Goal: Transaction & Acquisition: Purchase product/service

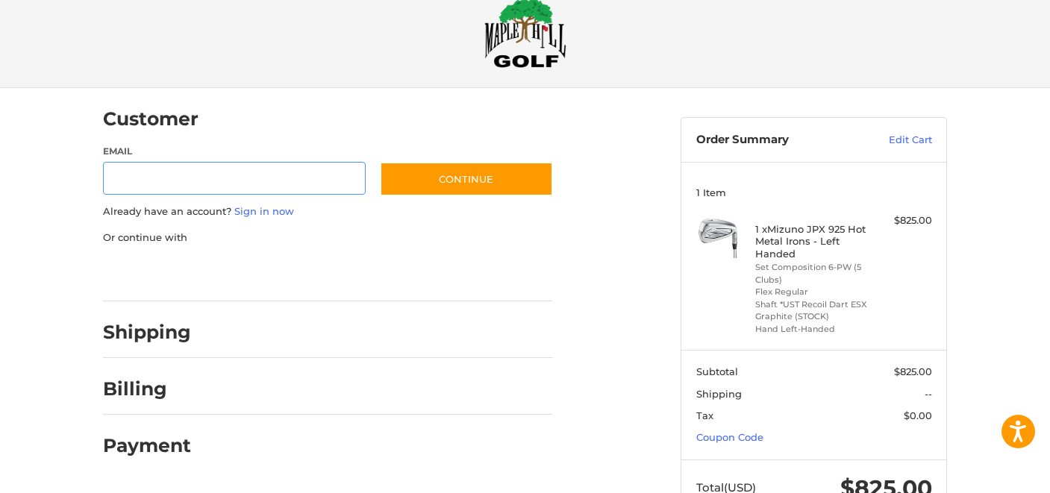
scroll to position [41, 0]
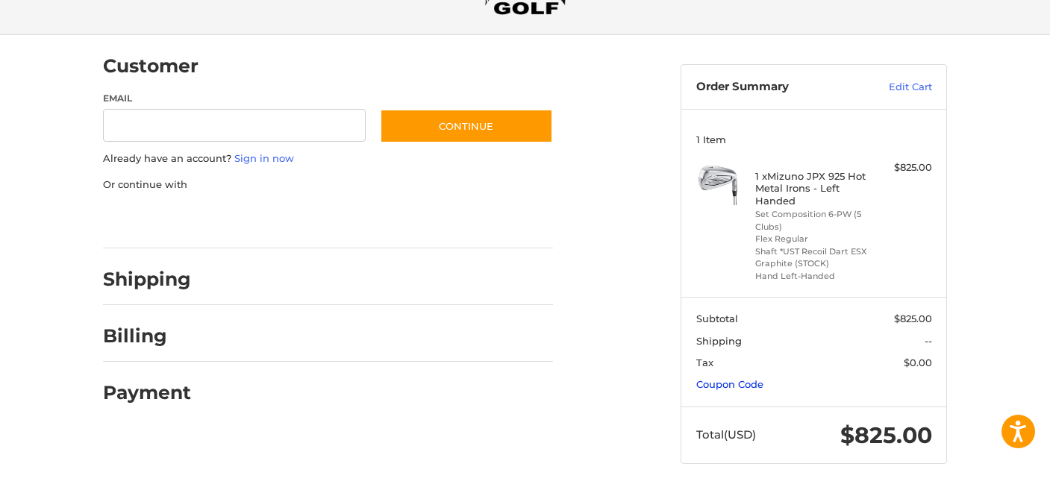
click at [726, 386] on link "Coupon Code" at bounding box center [729, 384] width 67 height 12
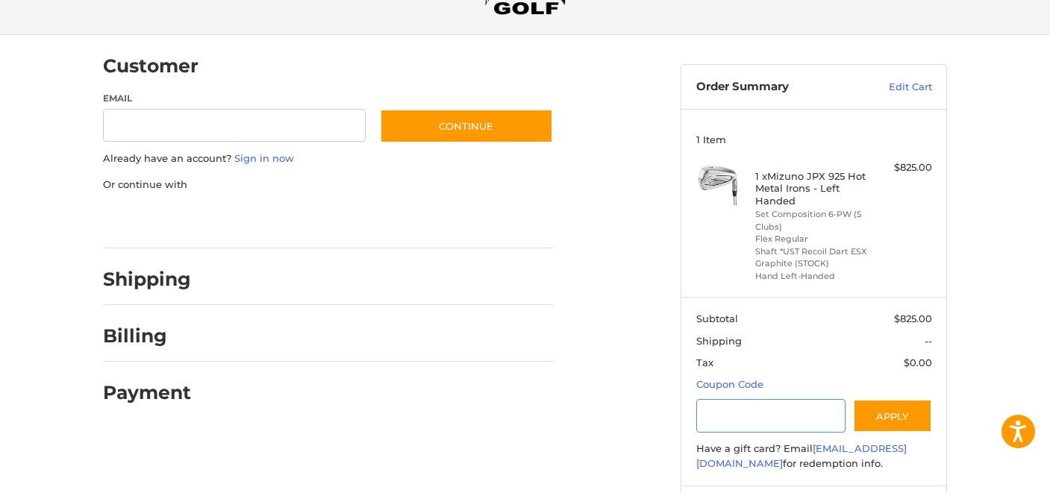
click at [730, 415] on input "Gift Certificate or Coupon Code" at bounding box center [771, 416] width 150 height 34
type input "*********"
click at [874, 415] on button "Apply" at bounding box center [892, 416] width 79 height 34
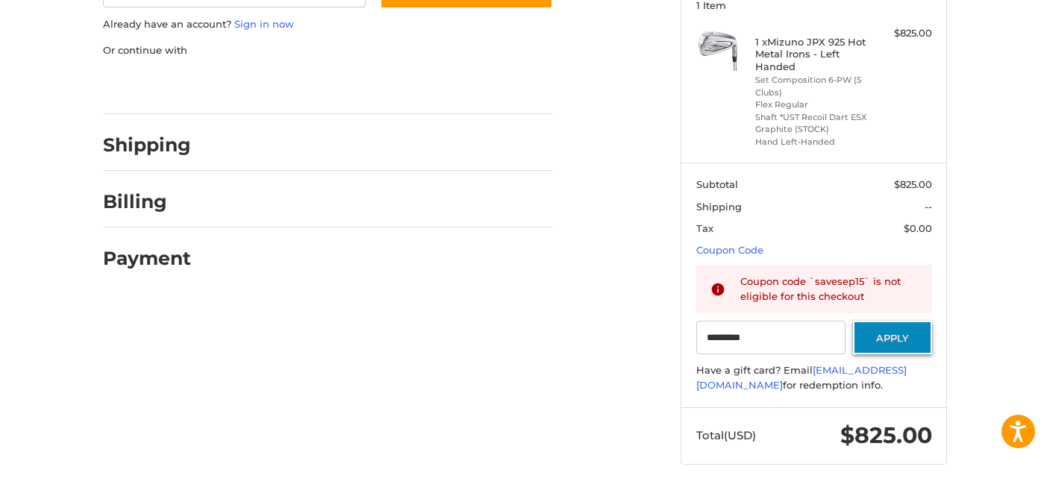
scroll to position [0, 0]
